Goal: Task Accomplishment & Management: Manage account settings

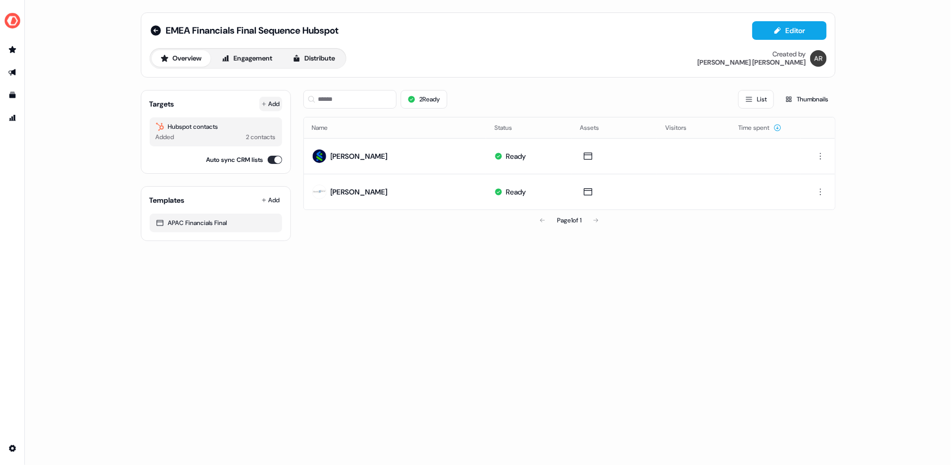
click at [265, 104] on icon at bounding box center [263, 103] width 5 height 5
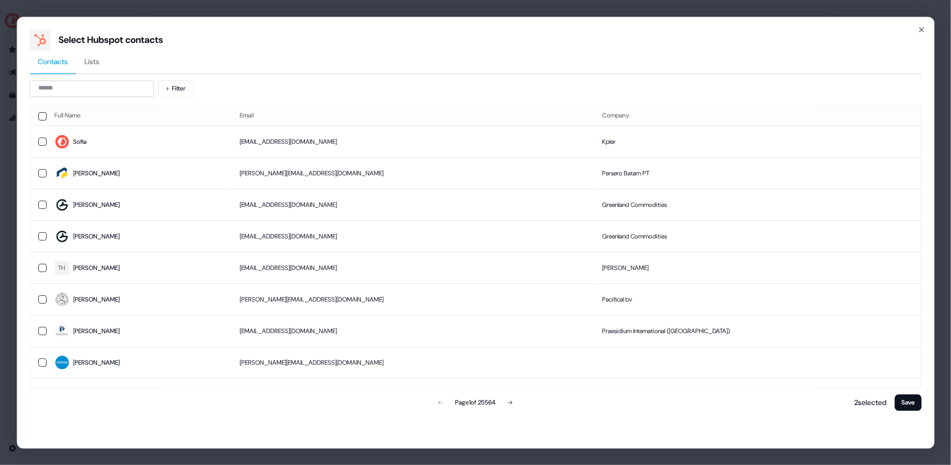
click at [94, 60] on span "Lists" at bounding box center [91, 61] width 15 height 10
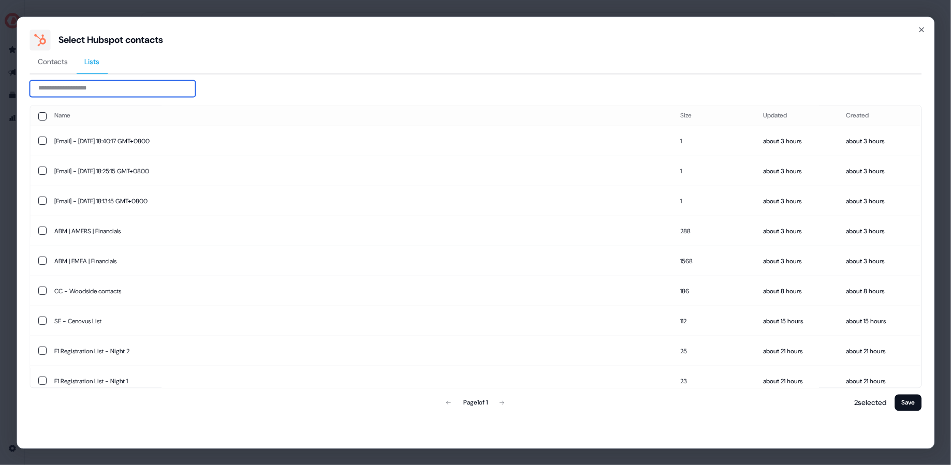
click at [99, 84] on input at bounding box center [113, 88] width 166 height 17
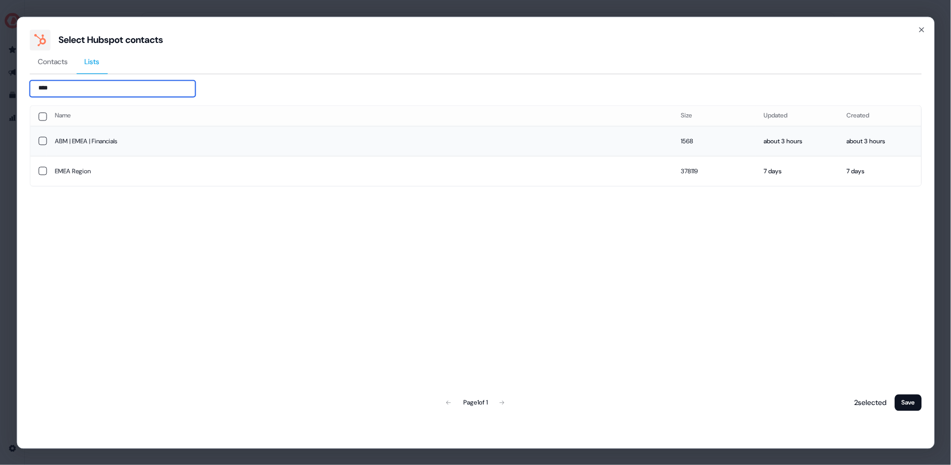
type input "****"
click at [39, 139] on button "button" at bounding box center [42, 141] width 8 height 8
drag, startPoint x: 679, startPoint y: 139, endPoint x: 707, endPoint y: 140, distance: 28.0
click at [707, 140] on td "1568" at bounding box center [713, 141] width 83 height 30
click at [908, 404] on button "Save" at bounding box center [908, 402] width 27 height 17
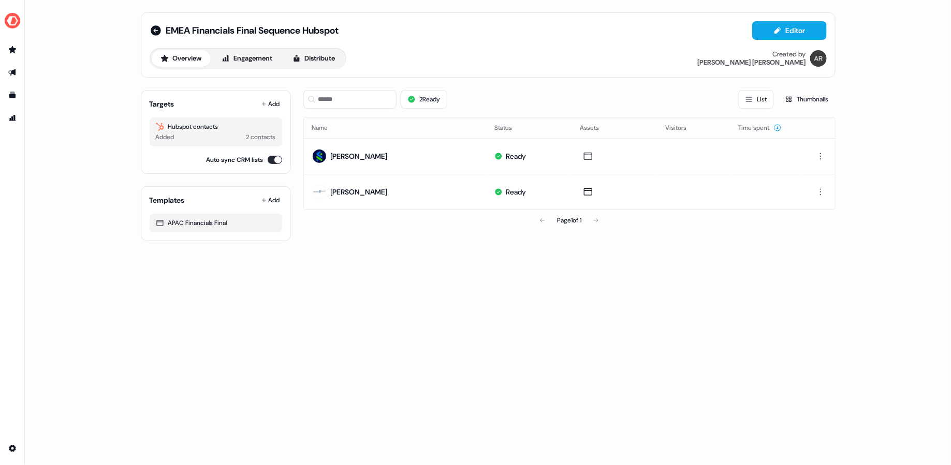
click at [150, 37] on div "EMEA Financials Final Sequence Hubspot Editor" at bounding box center [488, 30] width 677 height 19
click at [150, 28] on icon at bounding box center [156, 30] width 12 height 12
